Goal: Task Accomplishment & Management: Manage account settings

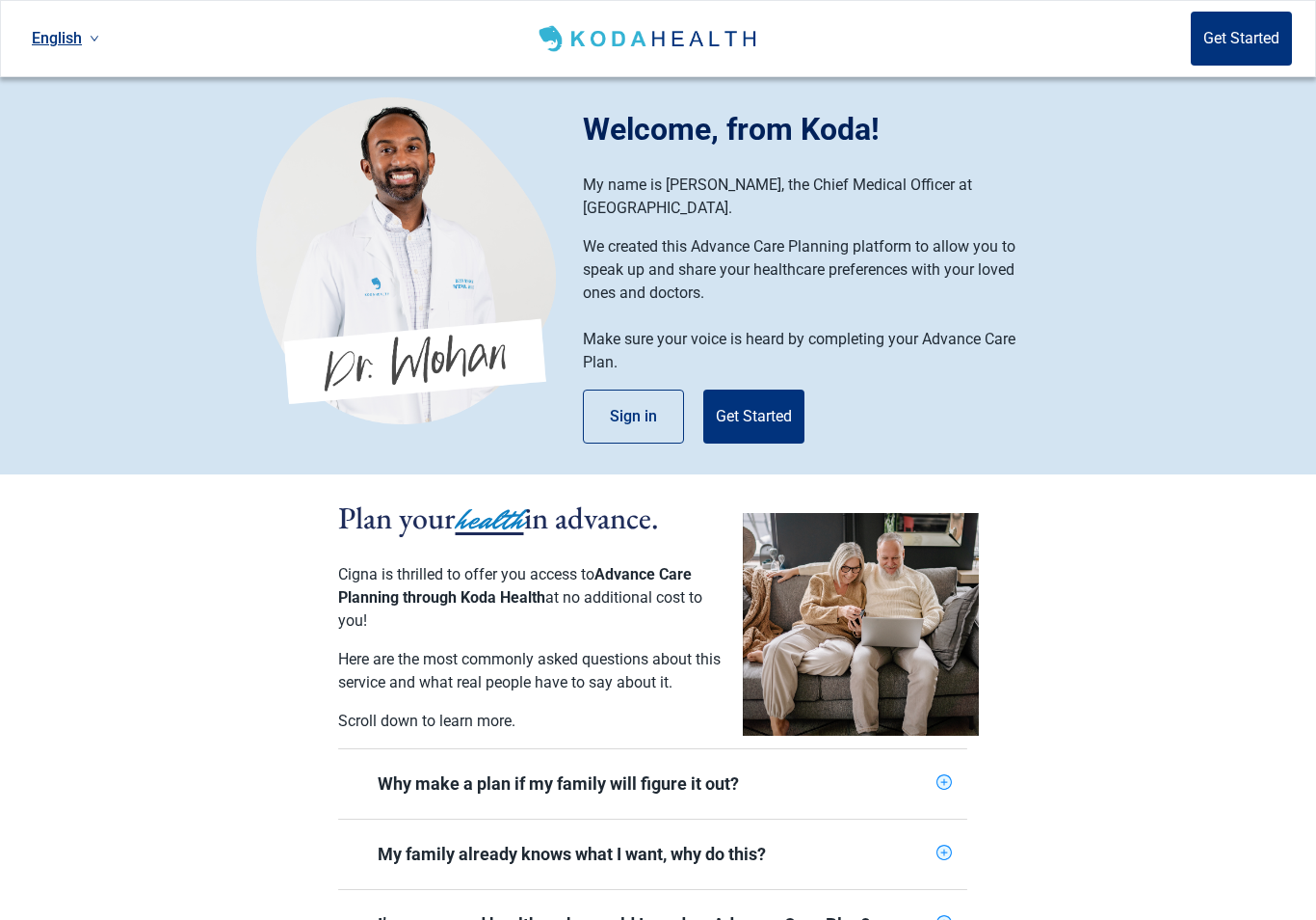
click at [647, 396] on button "Sign in" at bounding box center [634, 417] width 102 height 54
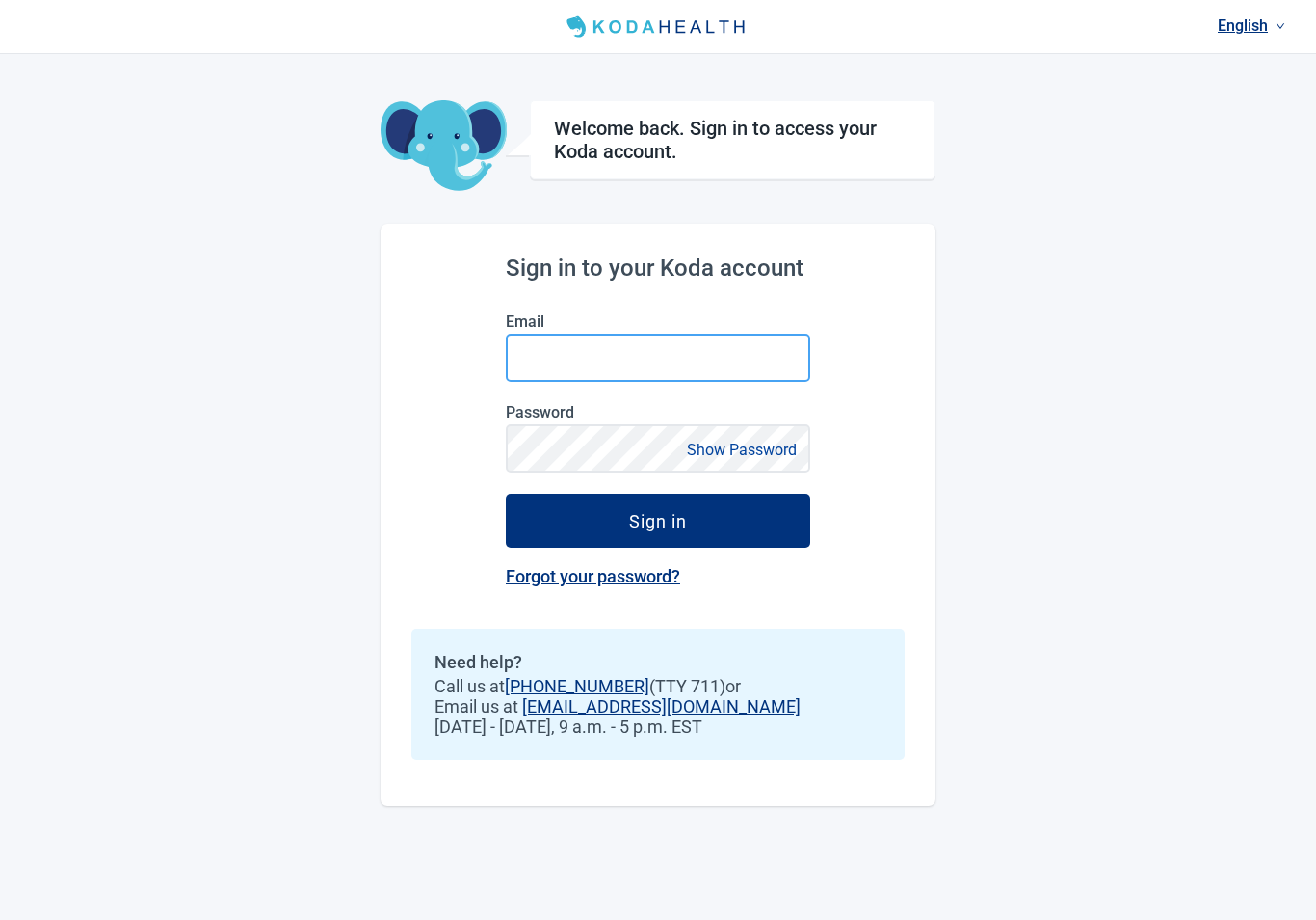
click at [537, 359] on input "Email" at bounding box center [658, 358] width 305 height 48
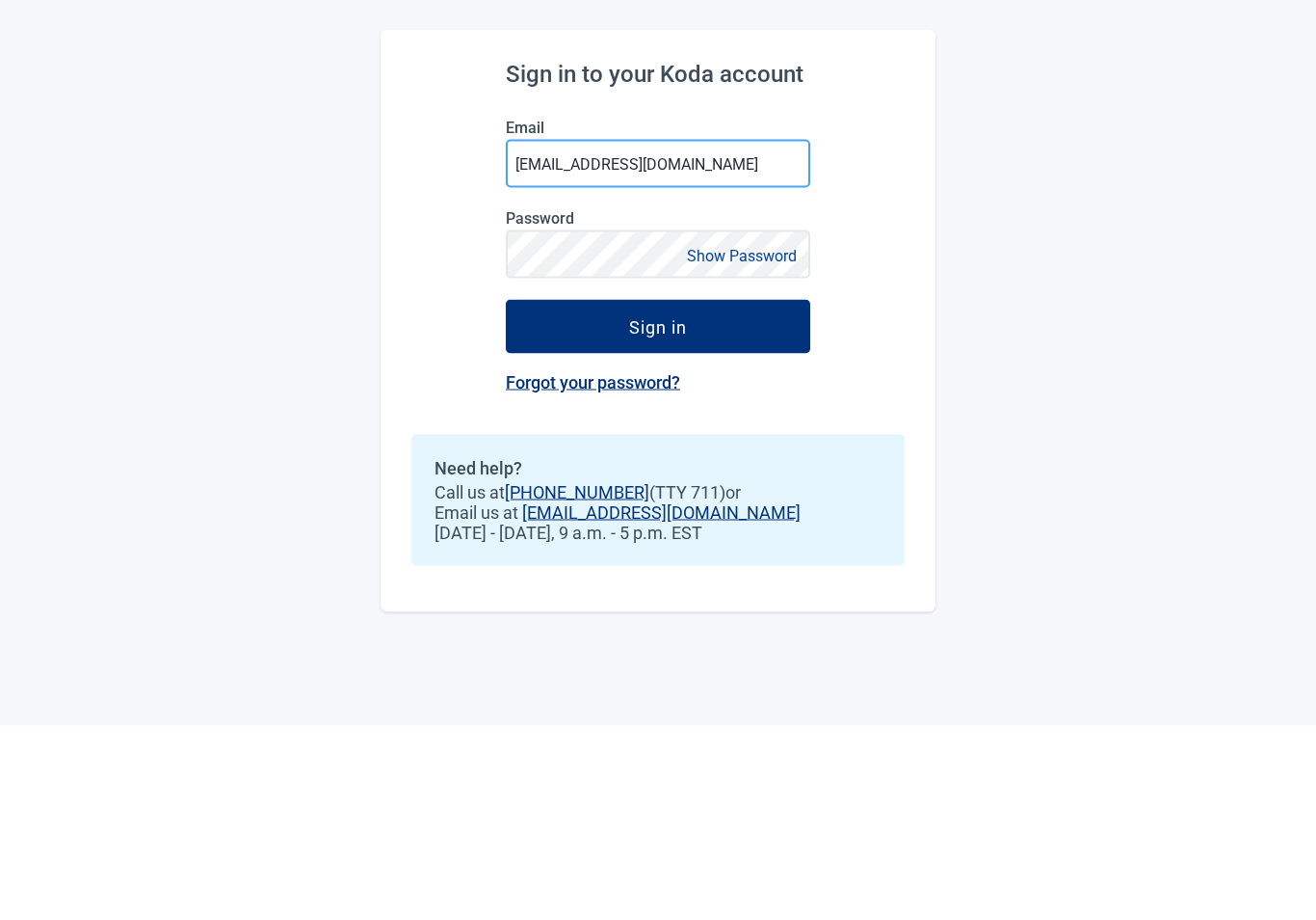
type input "[EMAIL_ADDRESS][DOMAIN_NAME]"
click at [709, 493] on button "Sign in" at bounding box center [658, 520] width 305 height 54
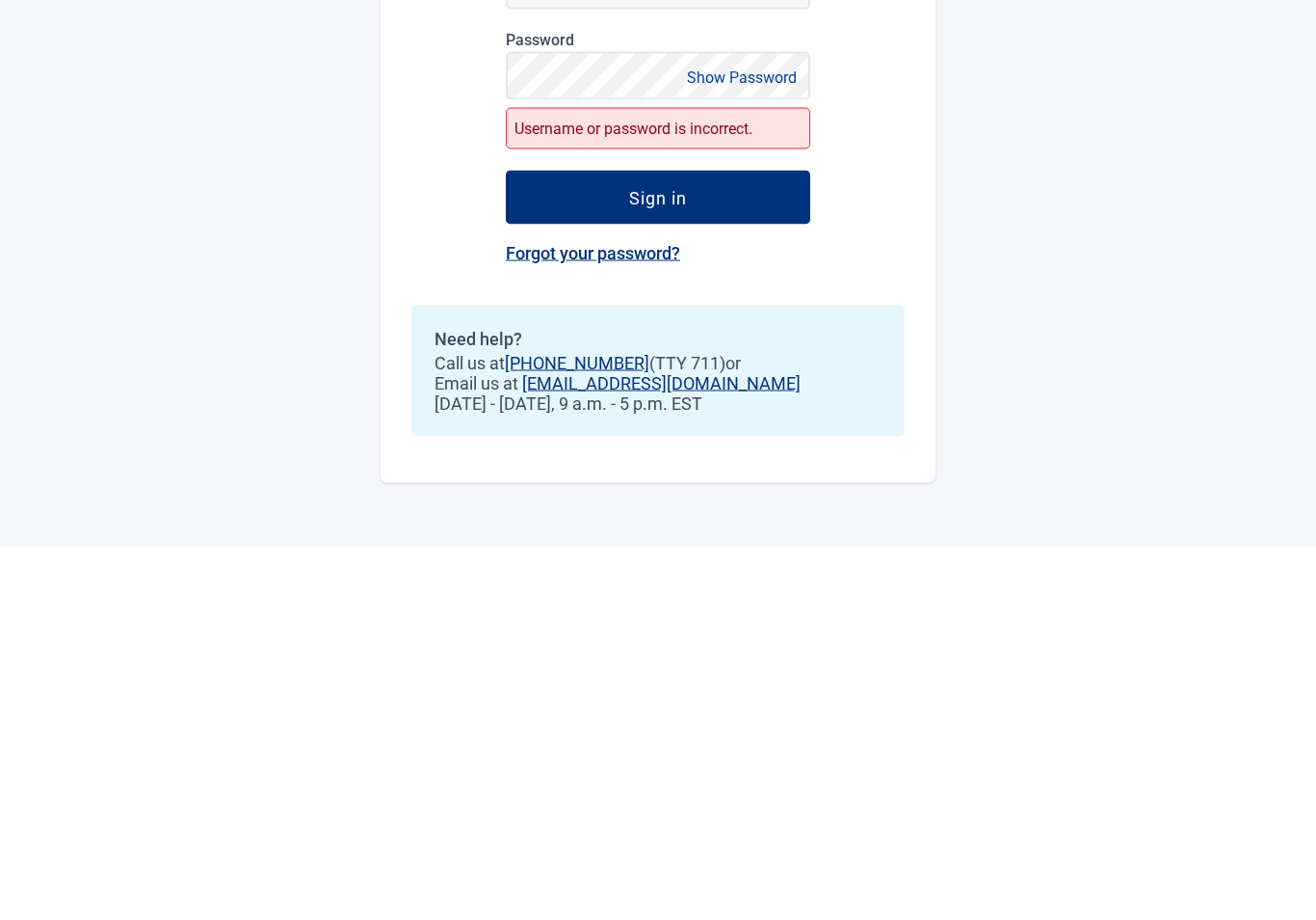
click at [690, 542] on button "Sign in" at bounding box center [658, 569] width 305 height 54
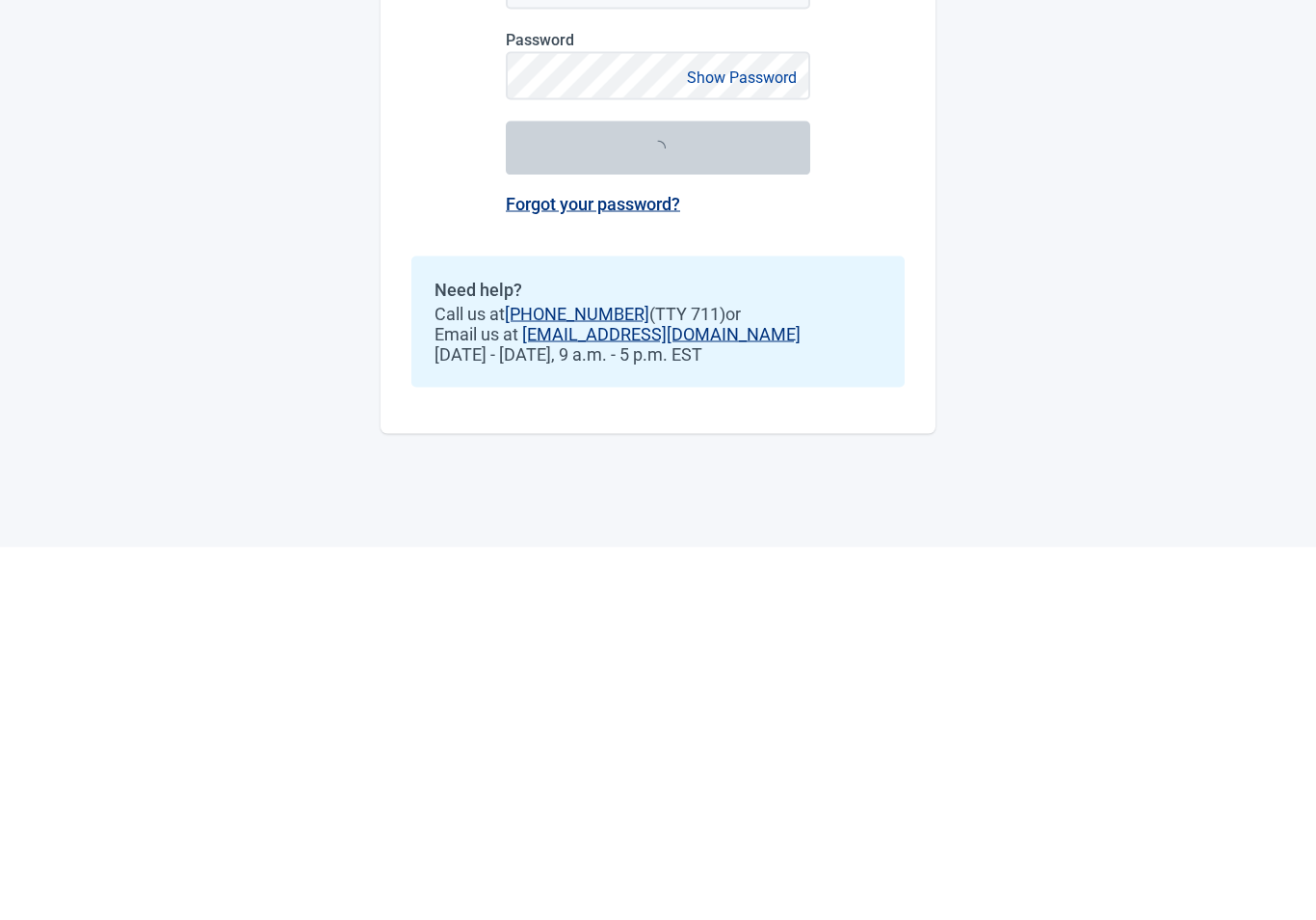
scroll to position [30, 0]
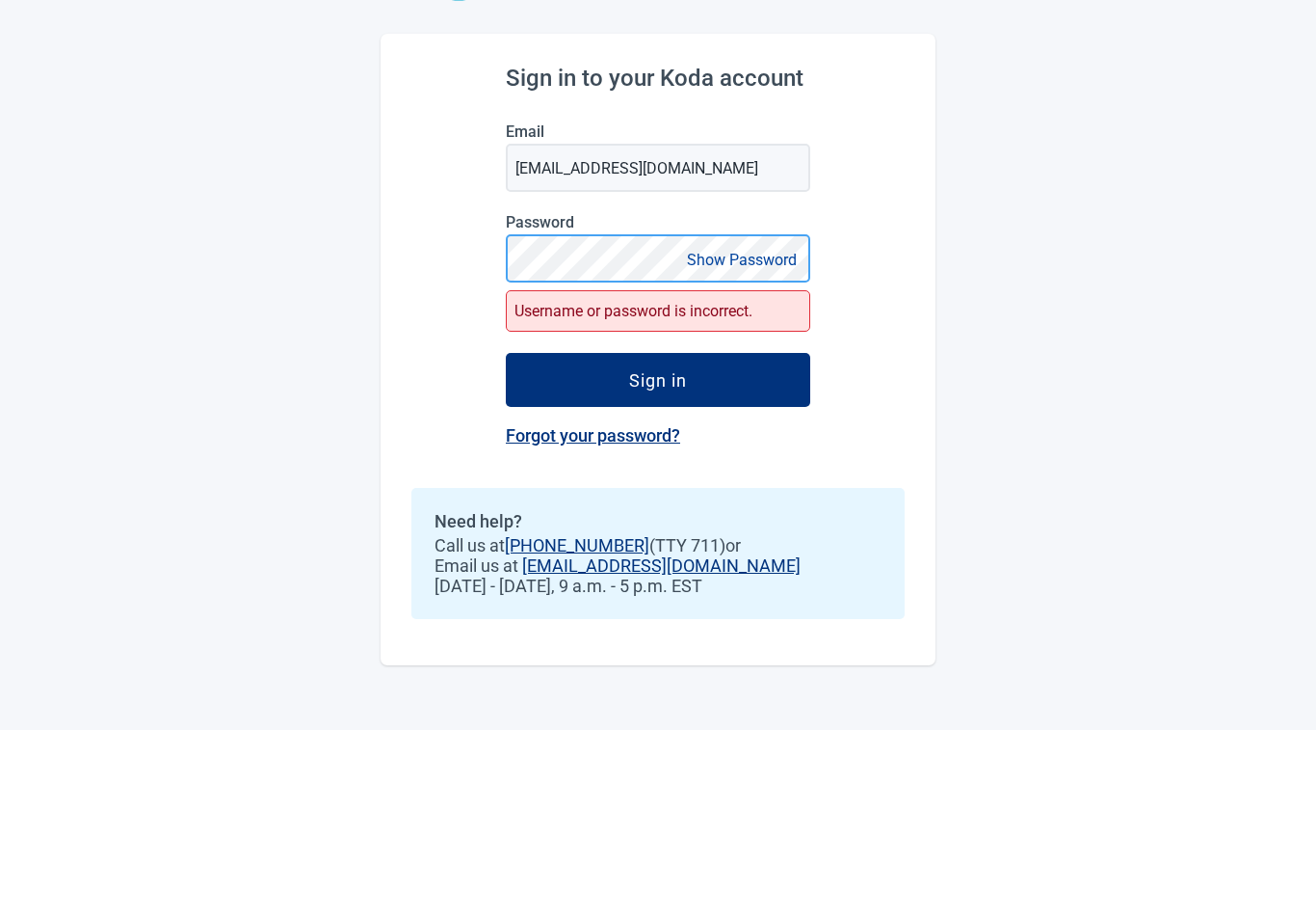
click at [658, 542] on button "Sign in" at bounding box center [658, 569] width 305 height 54
